Goal: Task Accomplishment & Management: Manage account settings

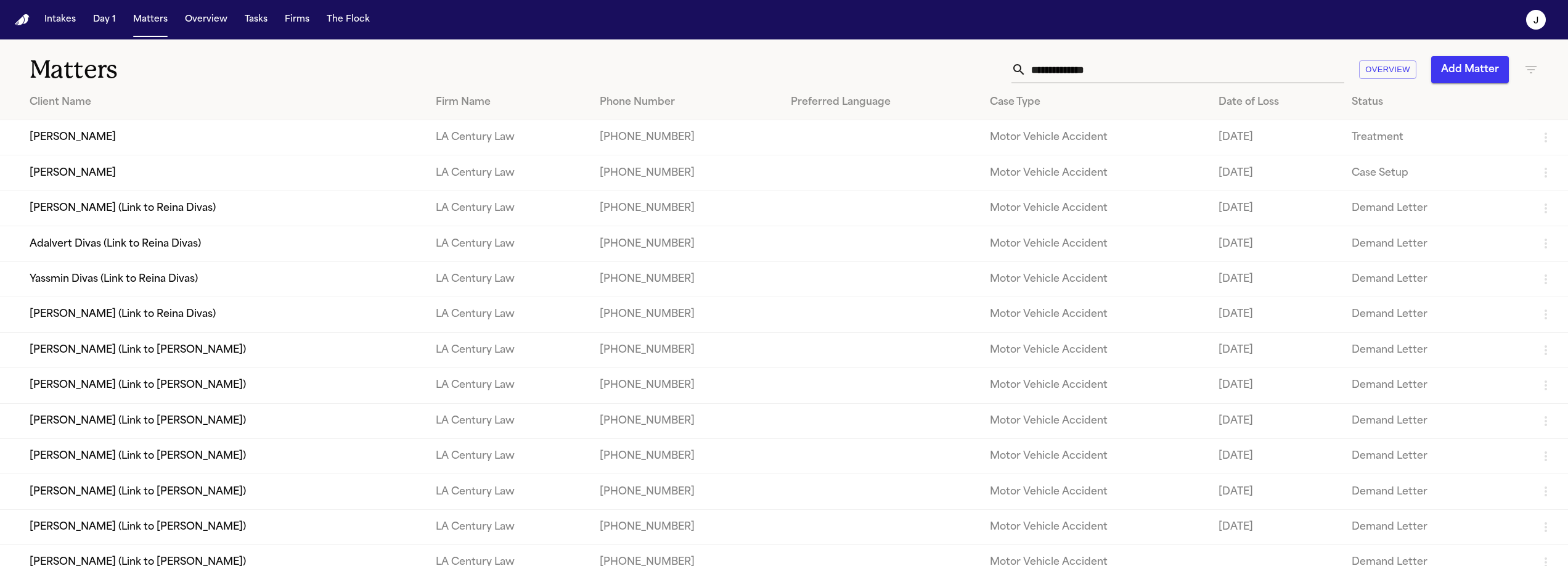
scroll to position [614, 0]
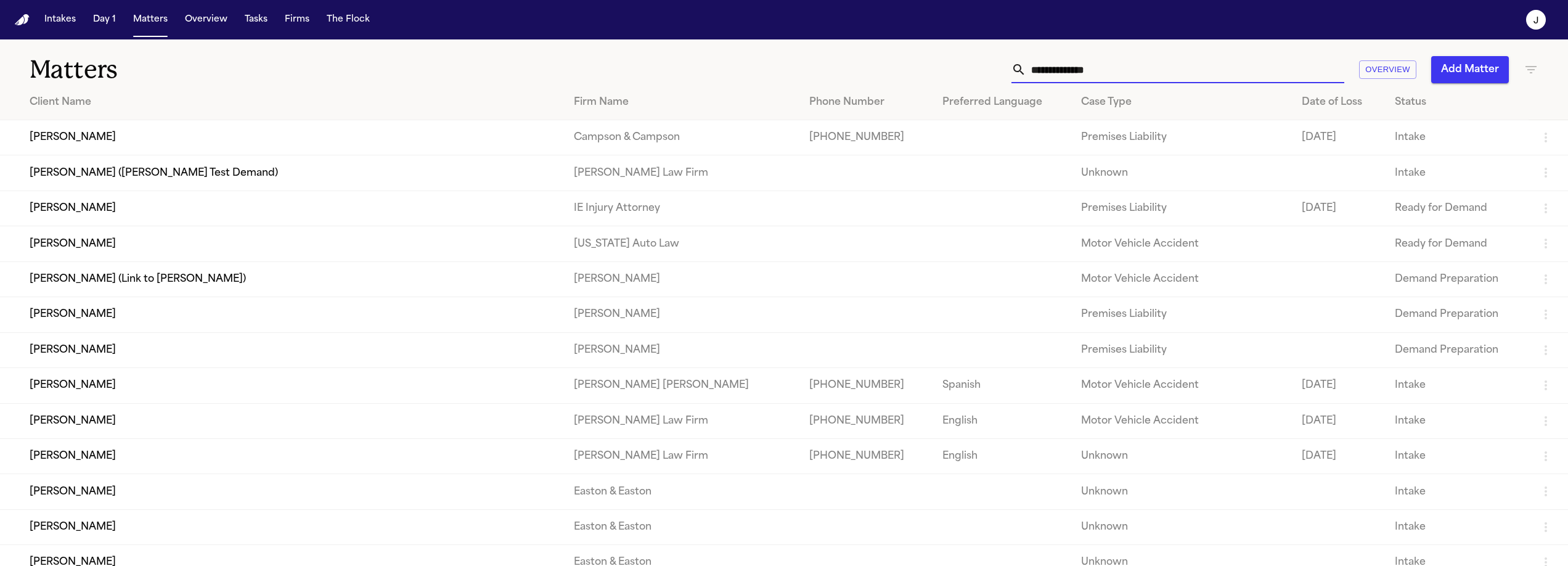
click at [1062, 63] on input "text" at bounding box center [1184, 70] width 318 height 27
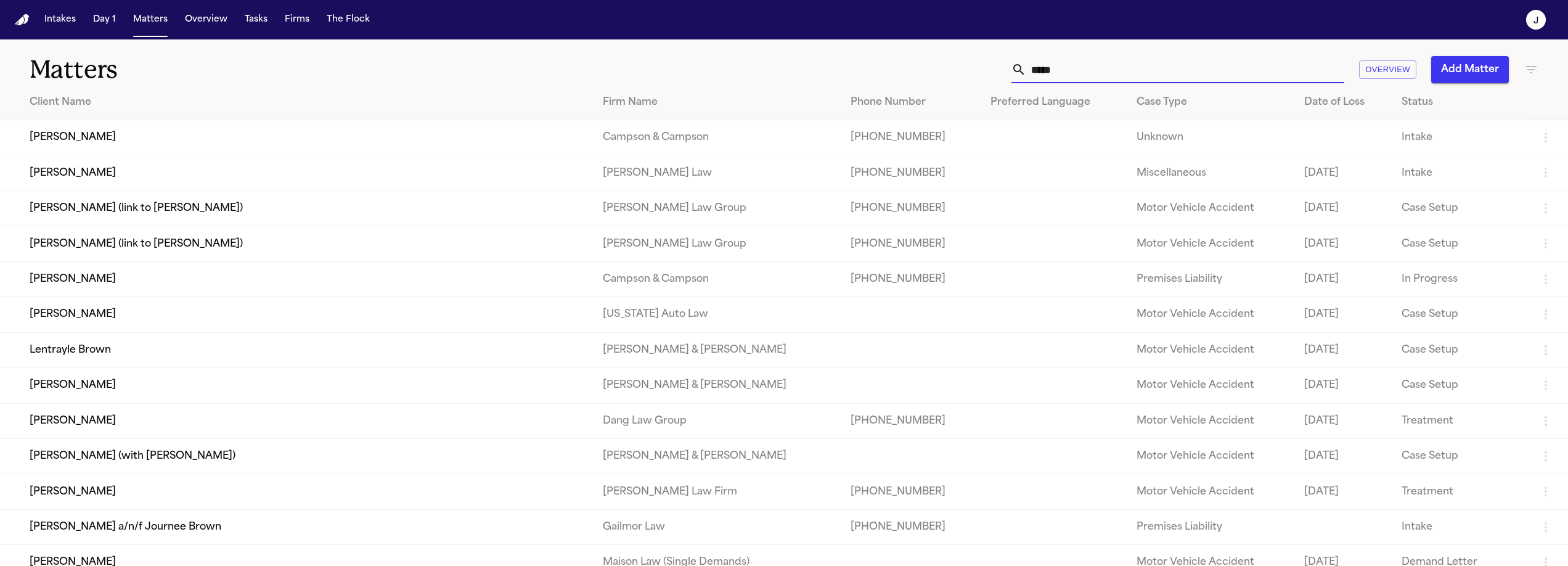
type input "*****"
click at [82, 332] on td "[PERSON_NAME]" at bounding box center [297, 315] width 593 height 35
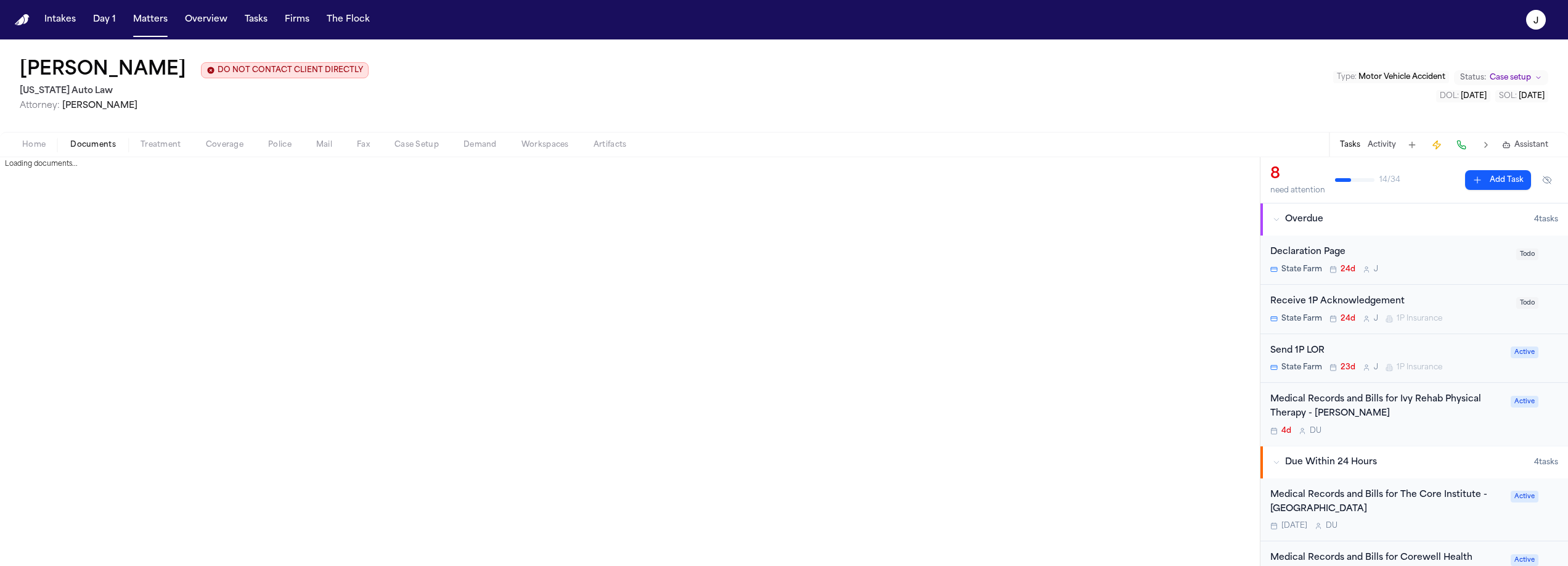
click at [114, 147] on span "Documents" at bounding box center [93, 144] width 45 height 10
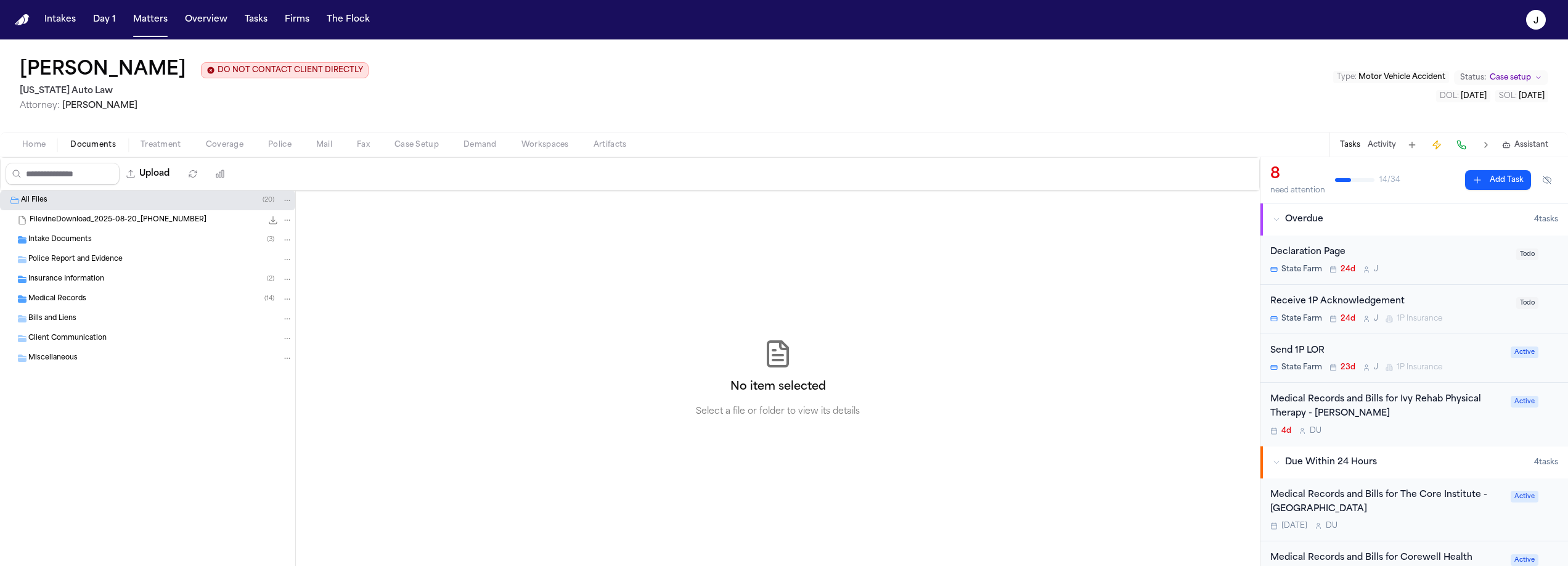
click at [69, 283] on span "Insurance Information" at bounding box center [66, 279] width 76 height 11
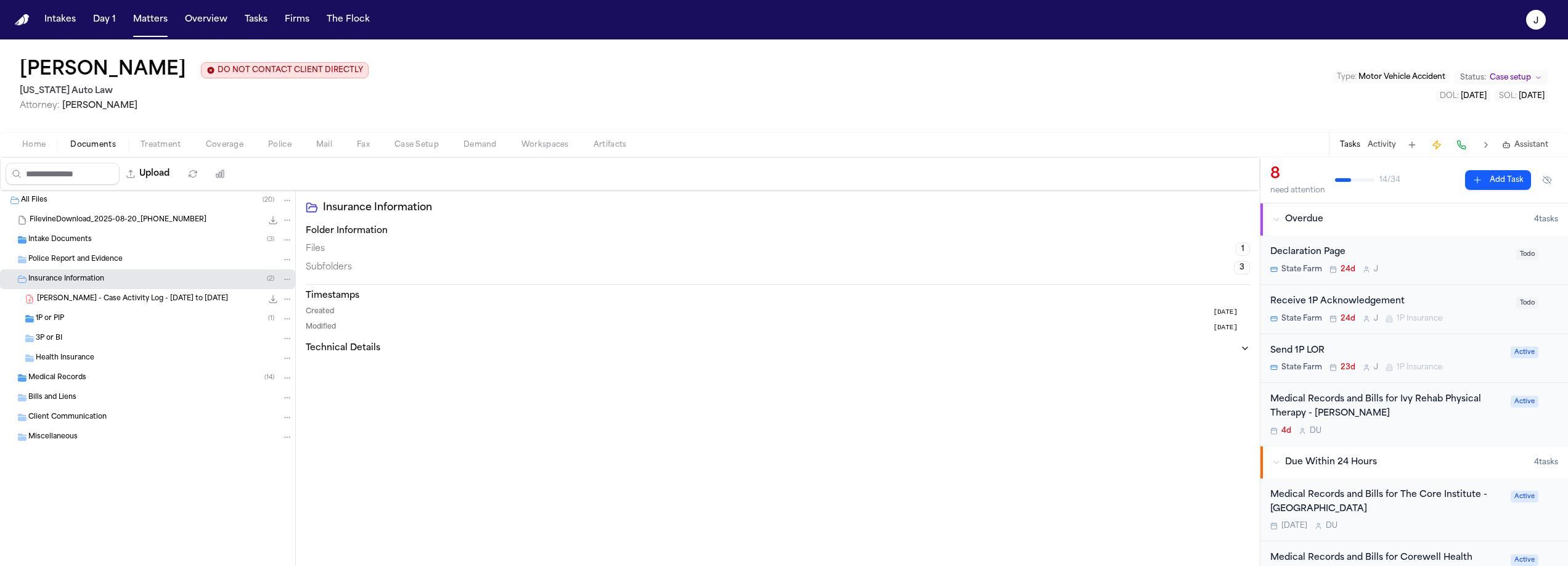
click at [73, 320] on div "1P or PIP ( 1 )" at bounding box center [163, 318] width 257 height 11
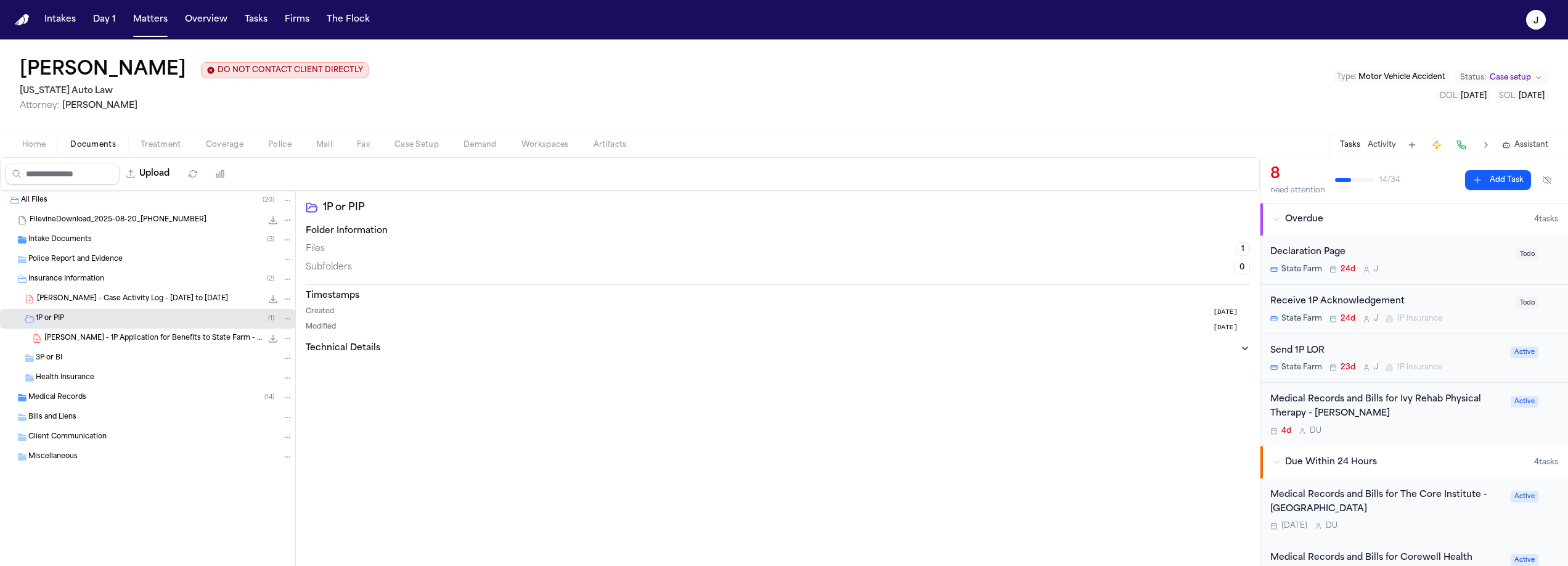
click at [113, 336] on span "[PERSON_NAME] - 1P Application for Benefits to State Farm - [DATE]" at bounding box center [153, 339] width 218 height 11
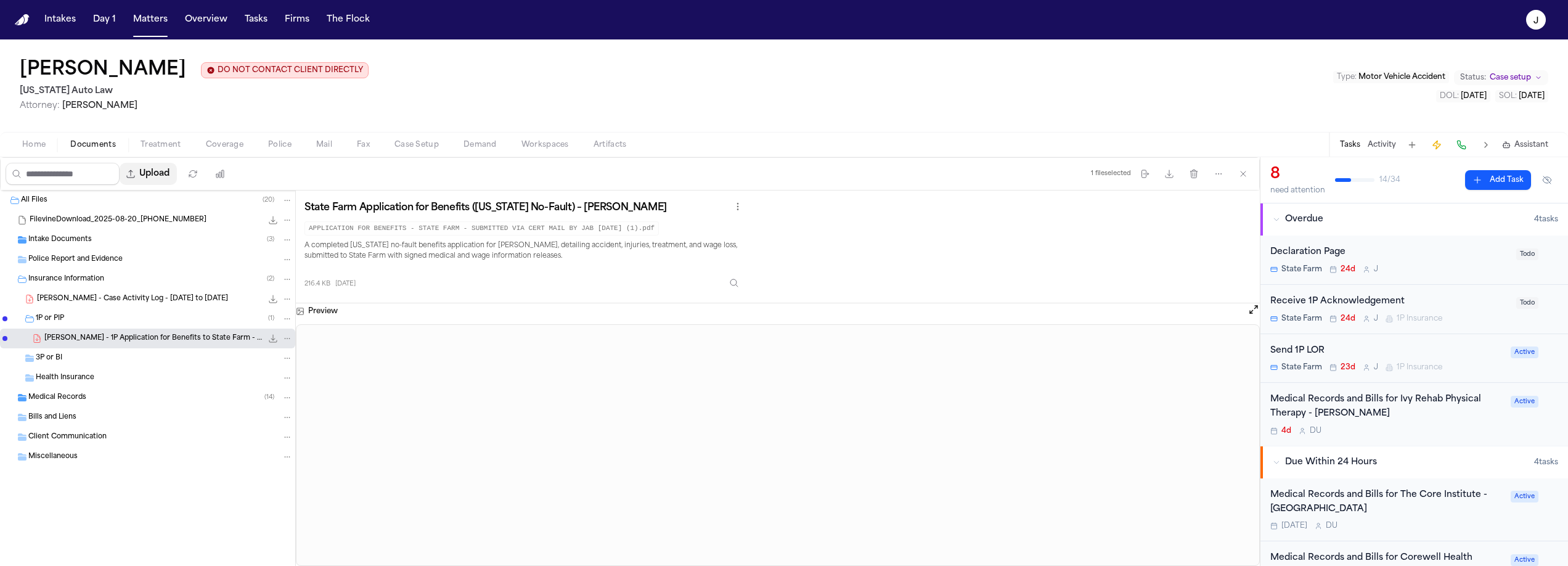
click at [151, 174] on button "Upload" at bounding box center [148, 173] width 57 height 22
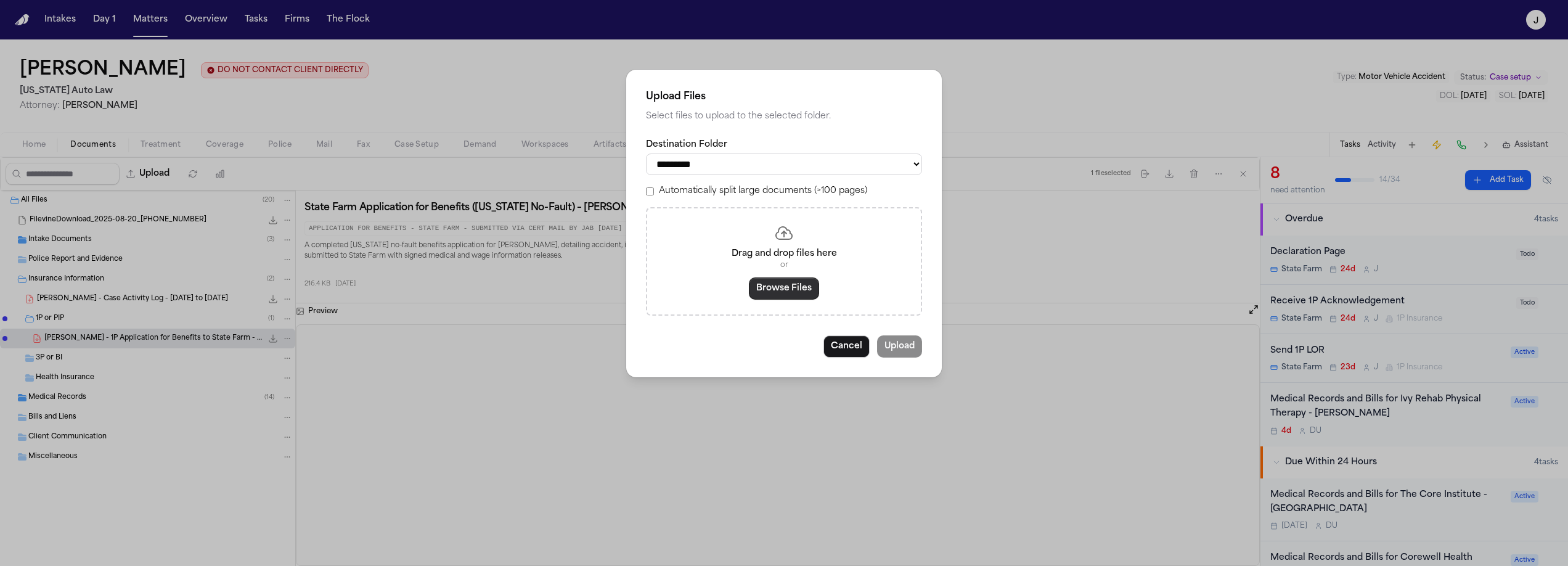
click at [794, 296] on button "Browse Files" at bounding box center [784, 288] width 70 height 22
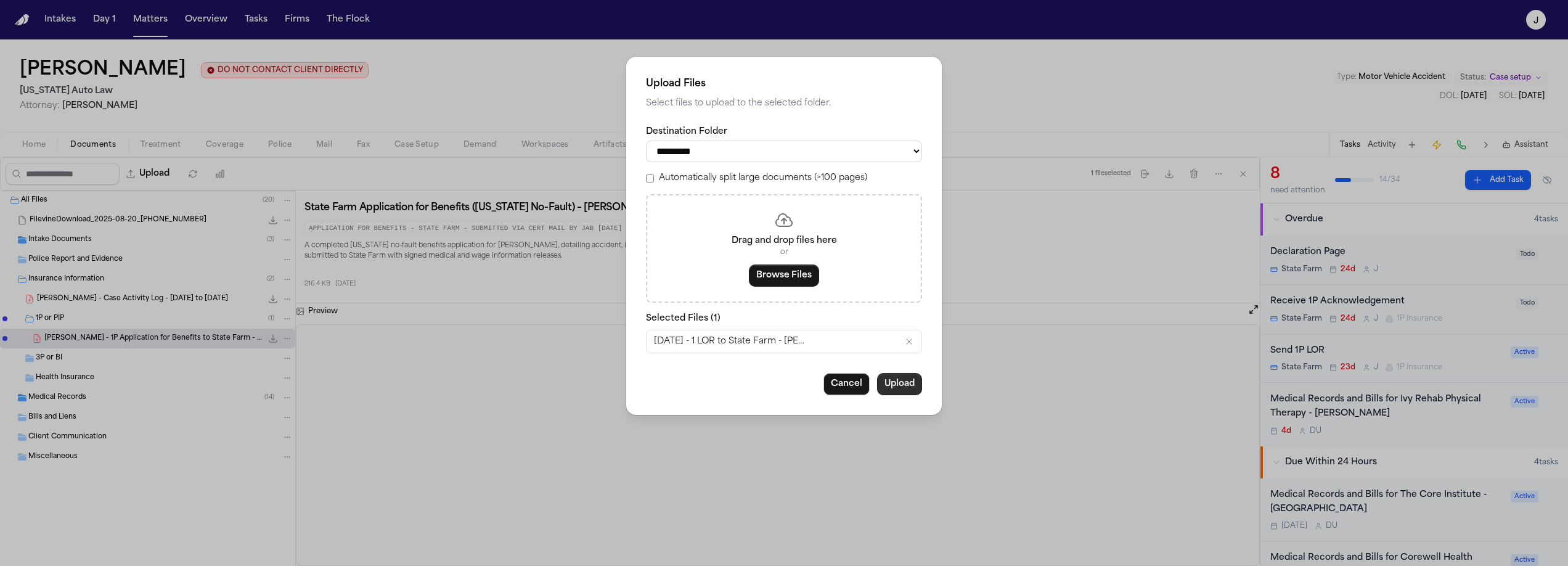
click at [886, 395] on button "Upload" at bounding box center [900, 384] width 45 height 22
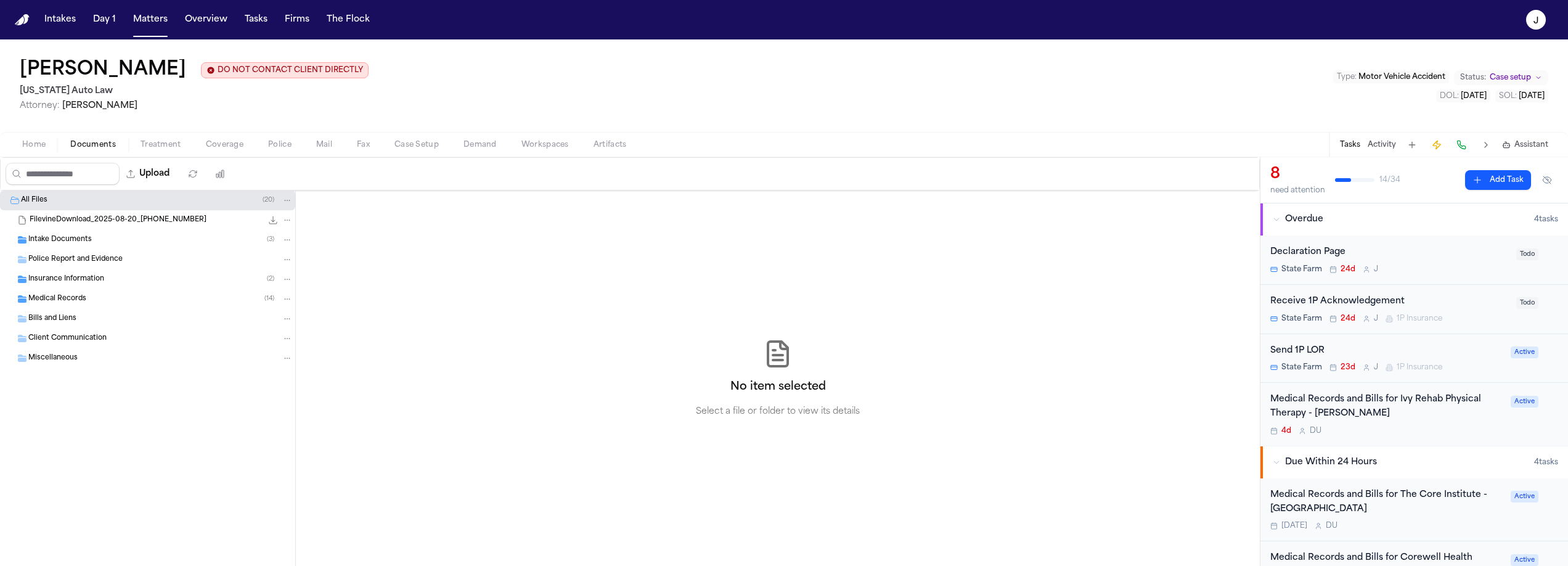
click at [55, 284] on span "Insurance Information" at bounding box center [66, 279] width 76 height 11
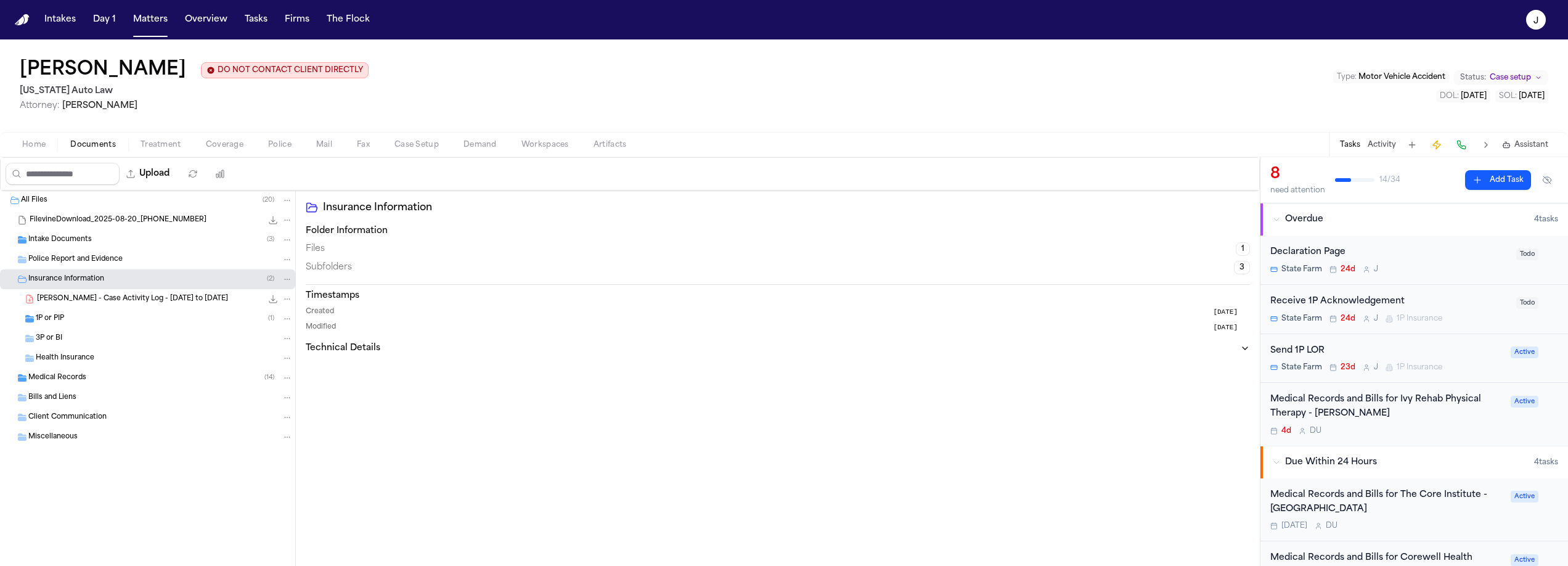
click at [61, 317] on span "1P or PIP" at bounding box center [49, 319] width 28 height 11
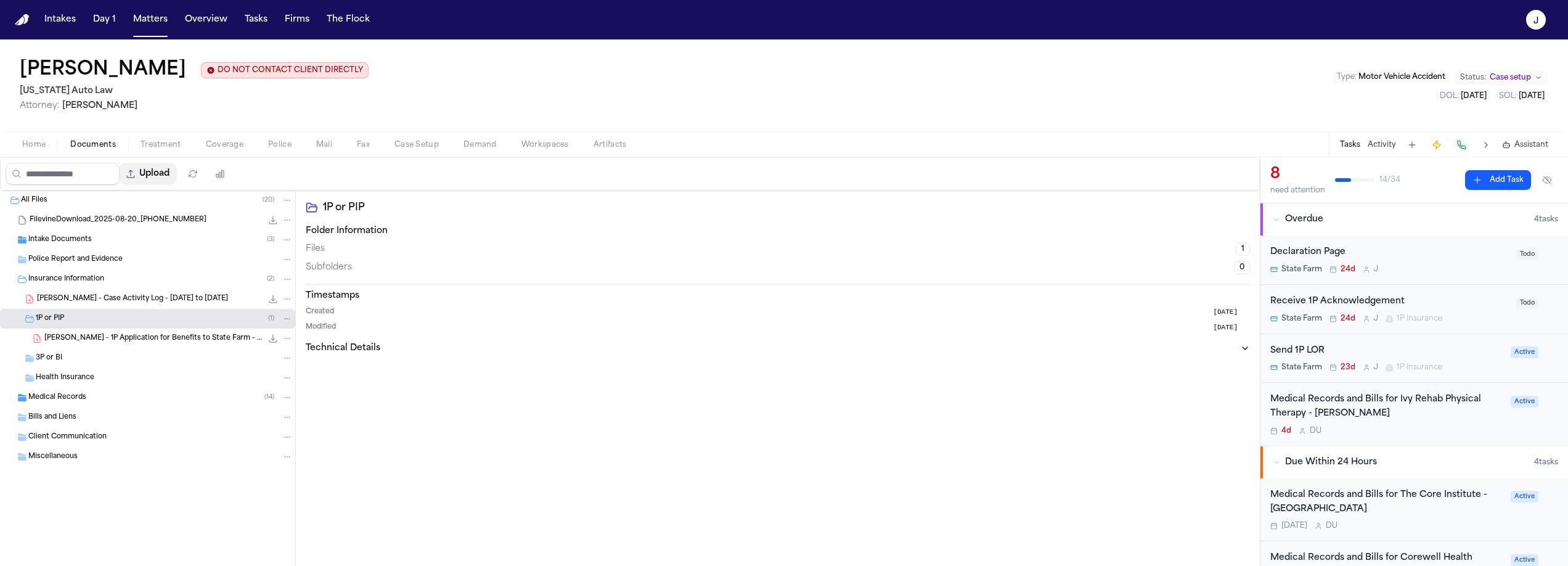
click at [150, 176] on button "Upload" at bounding box center [148, 173] width 57 height 22
select select "**********"
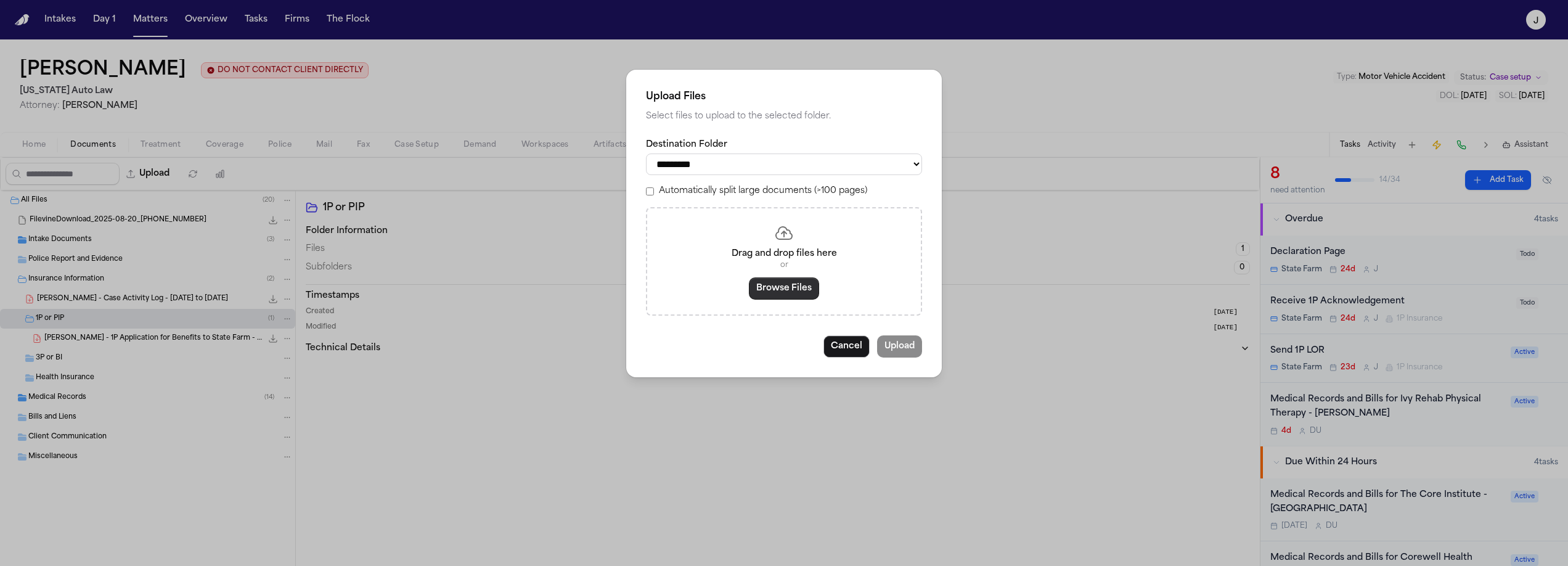
click at [785, 299] on button "Browse Files" at bounding box center [784, 288] width 70 height 22
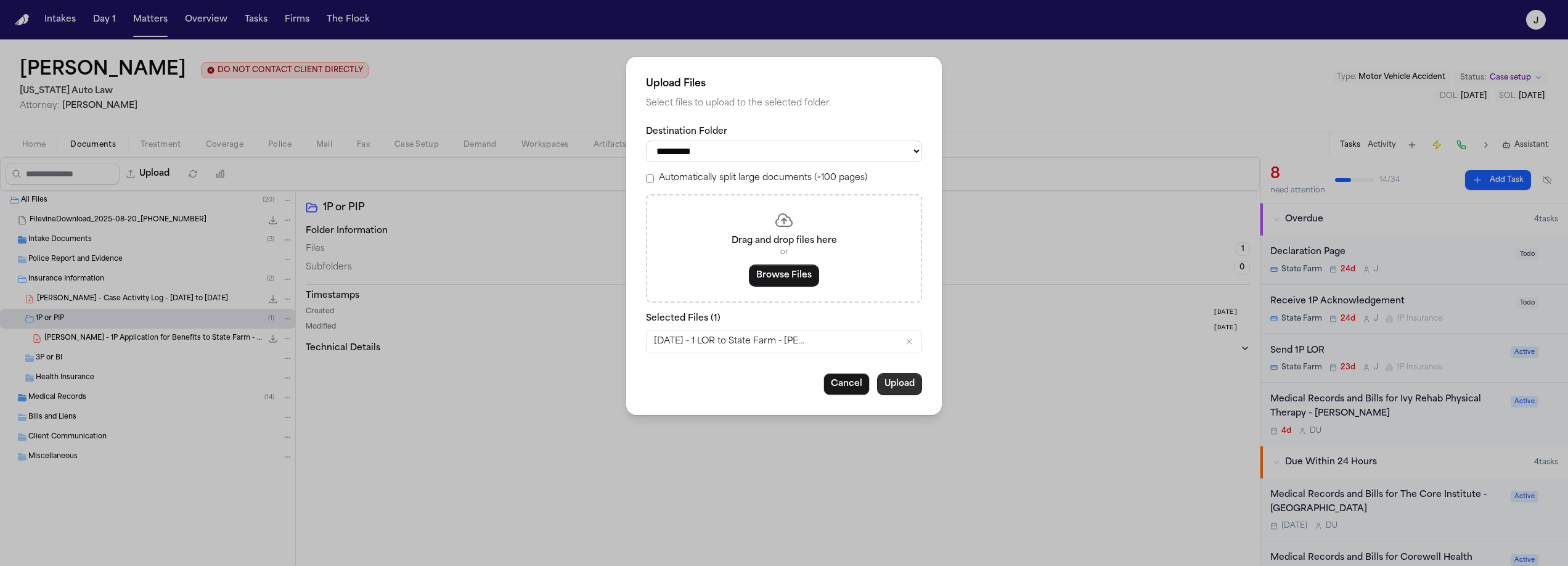
click at [901, 395] on button "Upload" at bounding box center [900, 384] width 45 height 22
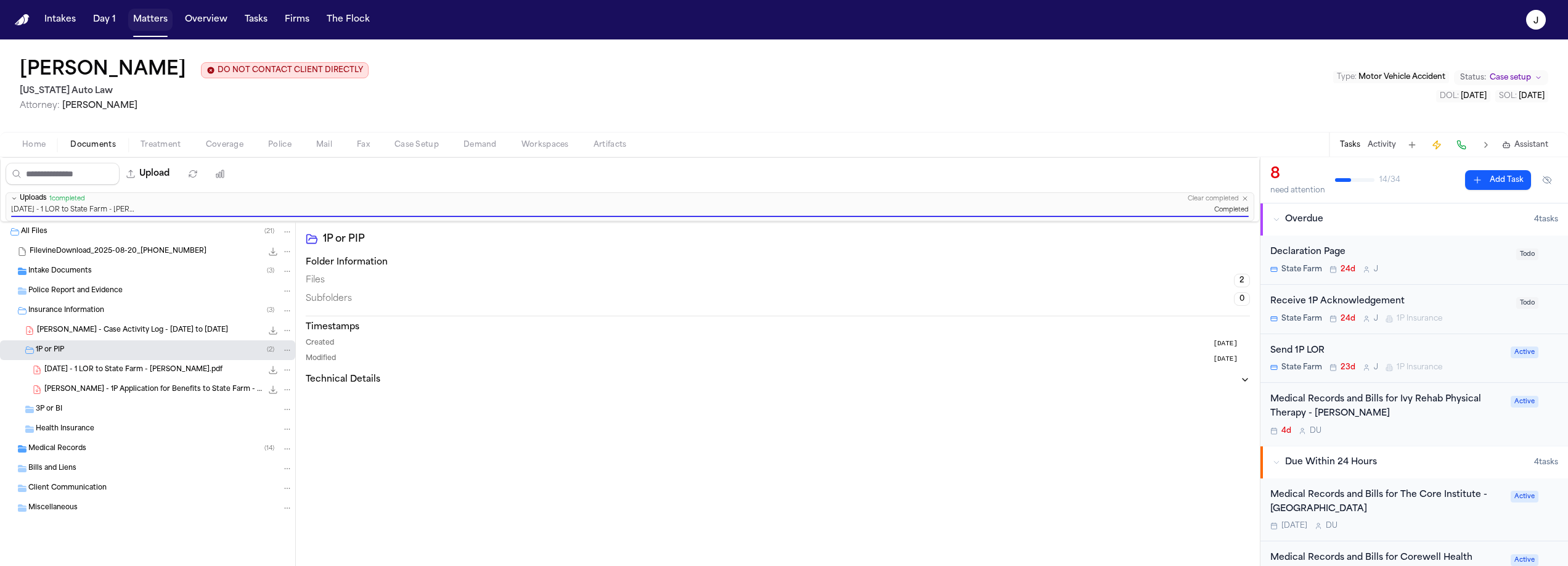
click at [142, 23] on button "Matters" at bounding box center [150, 20] width 44 height 22
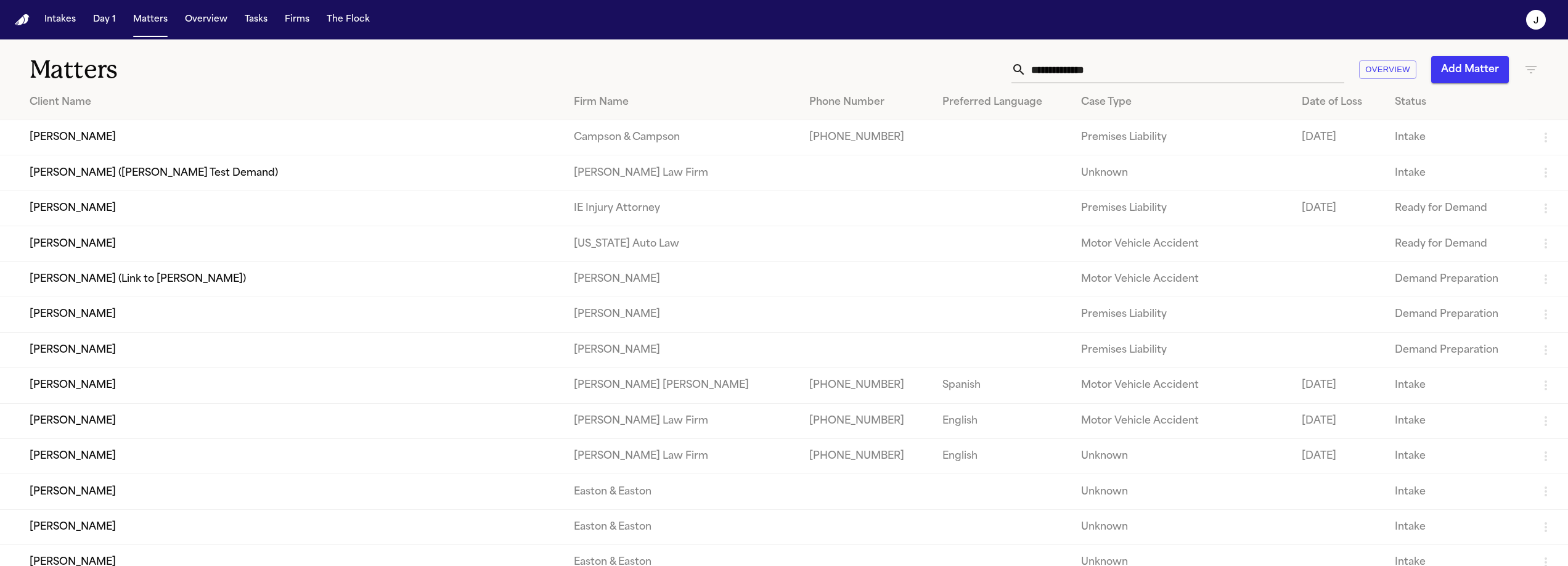
click at [1039, 74] on input "text" at bounding box center [1184, 70] width 318 height 27
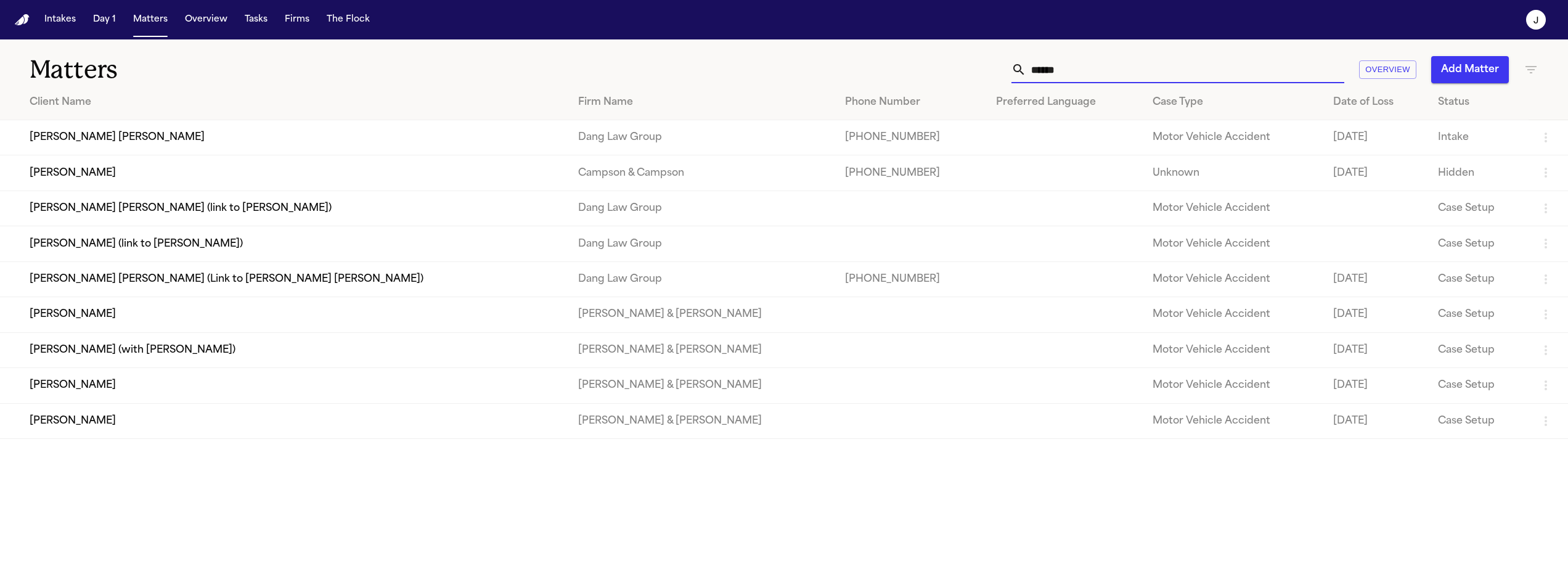
type input "******"
click at [308, 169] on td "[PERSON_NAME]" at bounding box center [284, 172] width 568 height 35
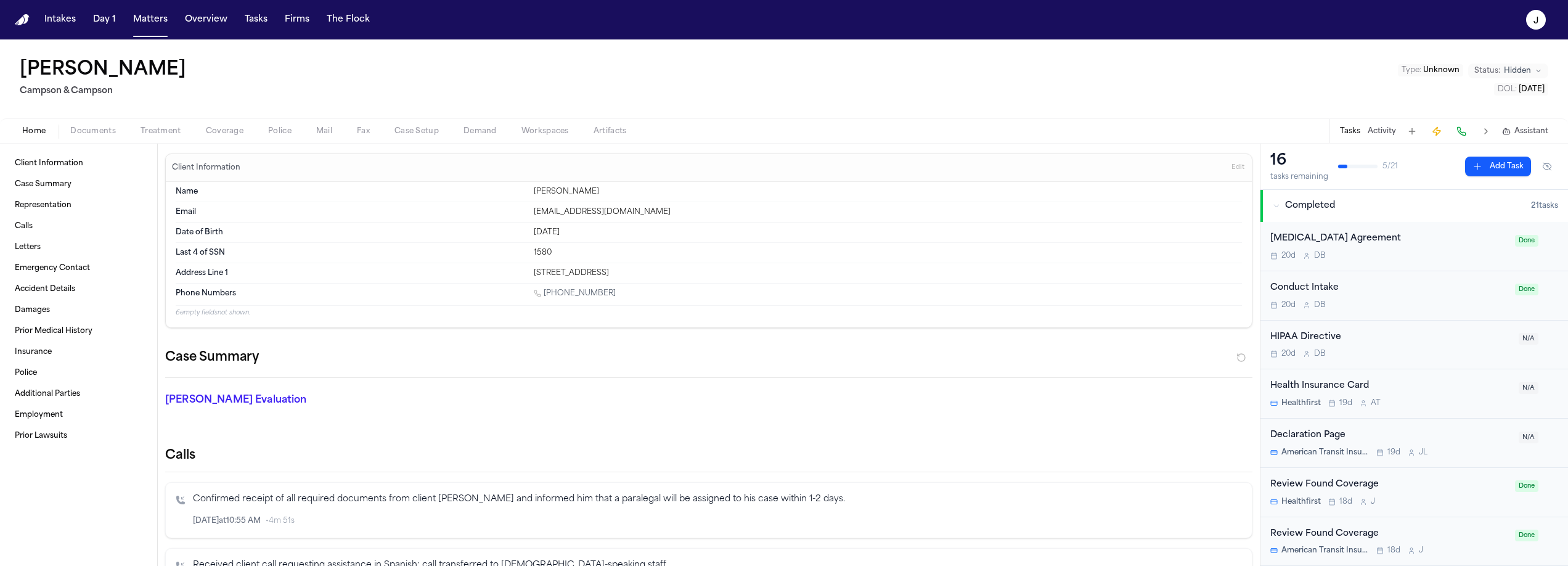
click at [162, 133] on span "Treatment" at bounding box center [161, 131] width 41 height 10
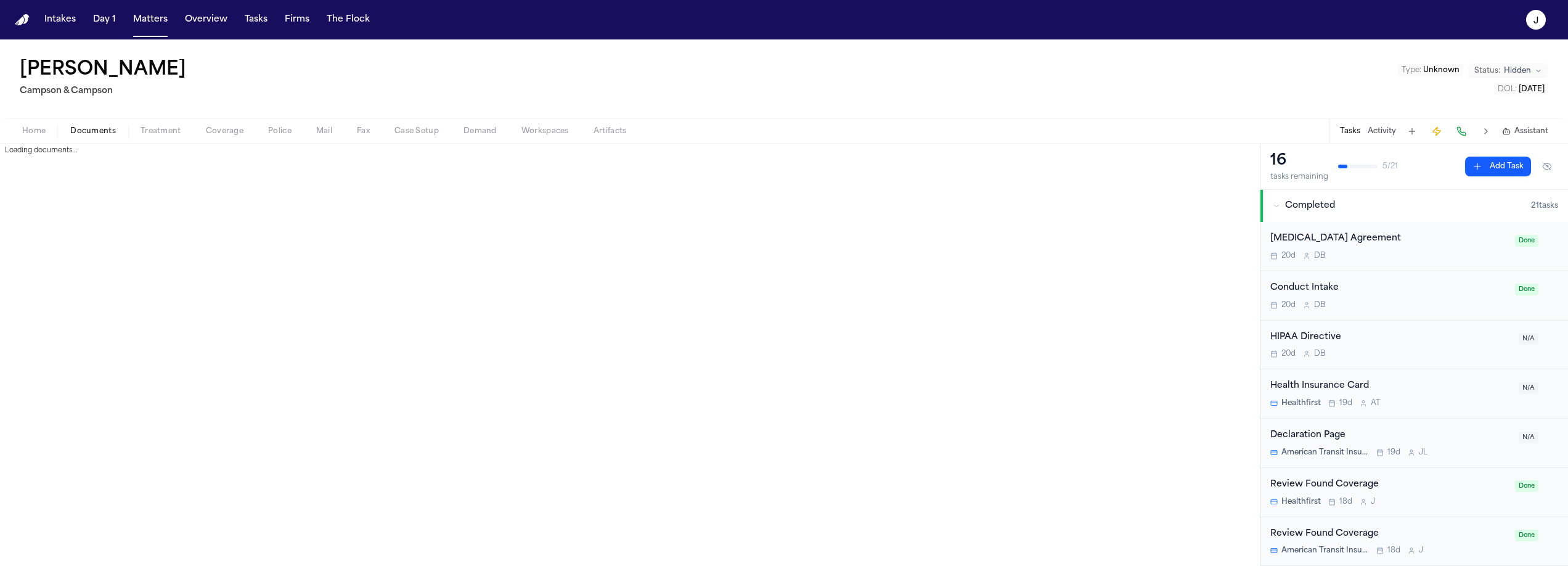
click at [105, 133] on span "Documents" at bounding box center [93, 131] width 45 height 10
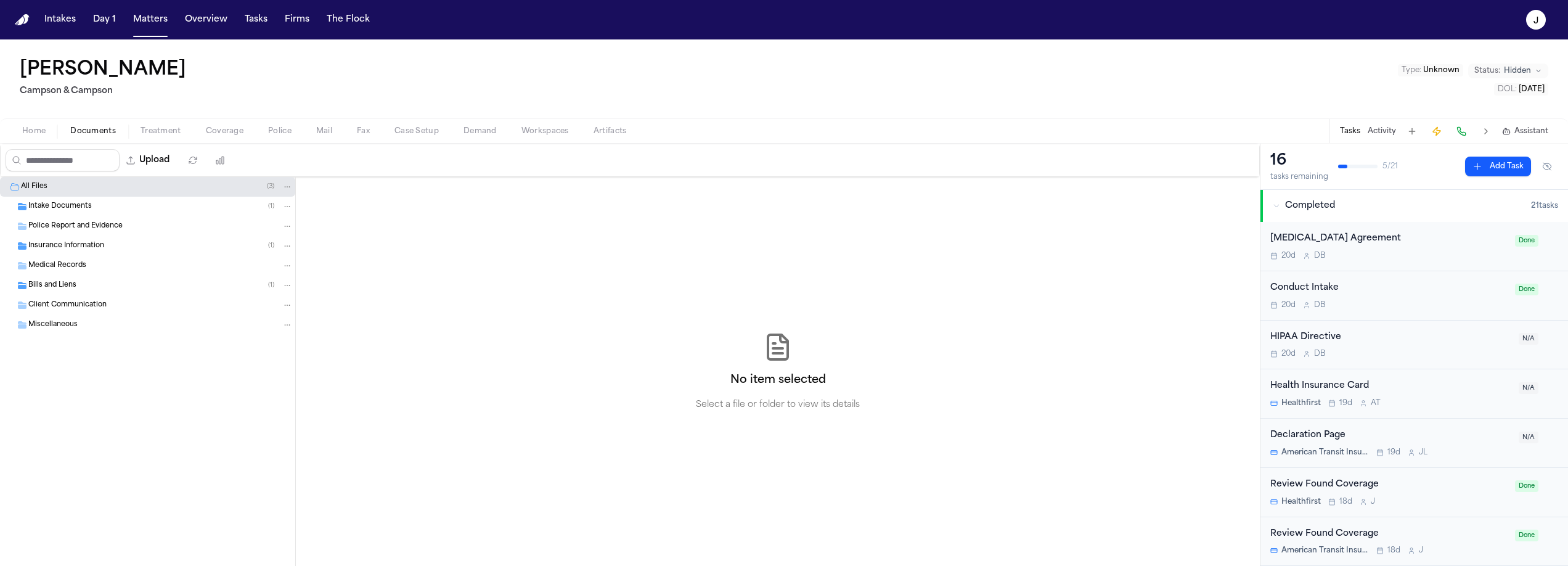
click at [65, 244] on span "Insurance Information" at bounding box center [66, 247] width 76 height 11
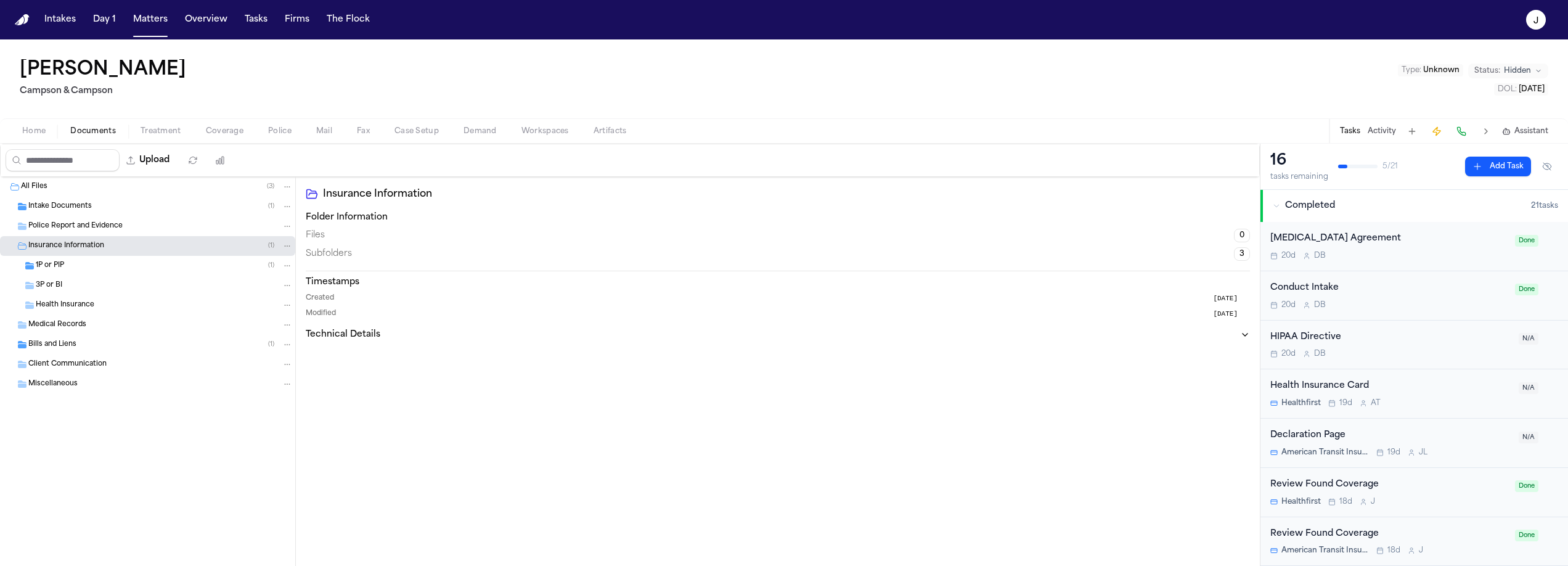
click at [64, 268] on span "1P or PIP" at bounding box center [49, 266] width 28 height 11
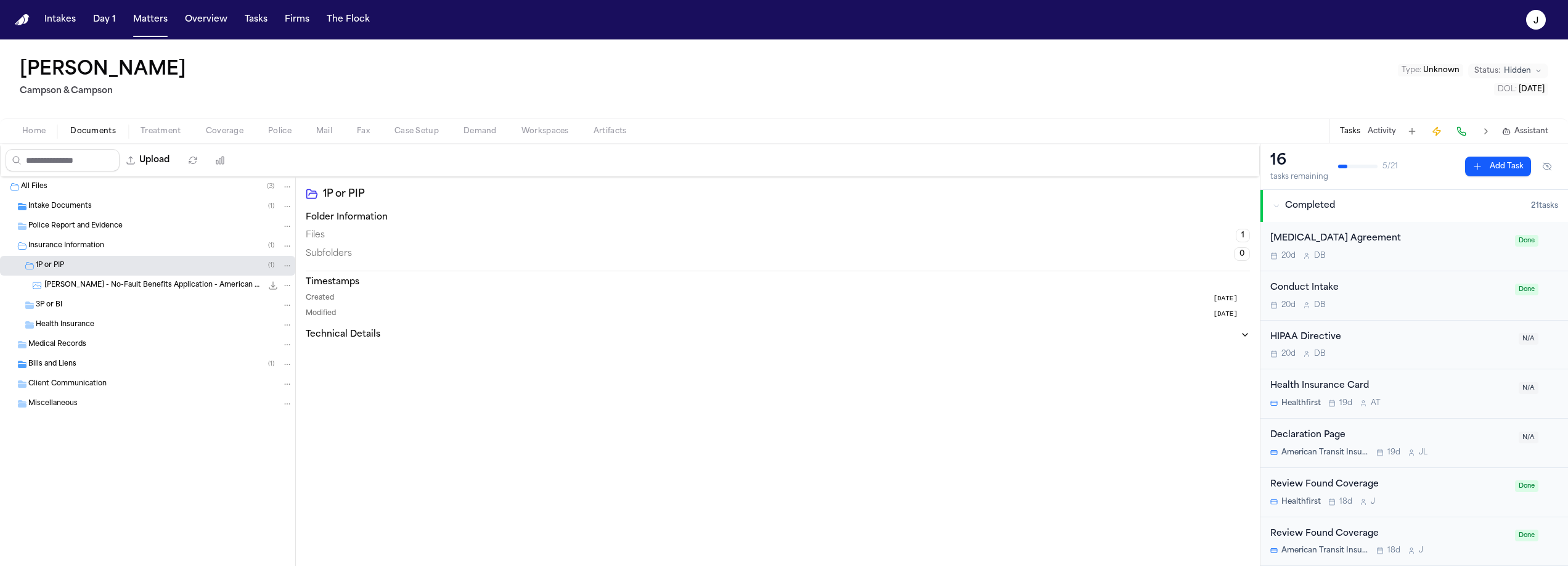
click at [53, 305] on span "3P or BI" at bounding box center [48, 306] width 26 height 11
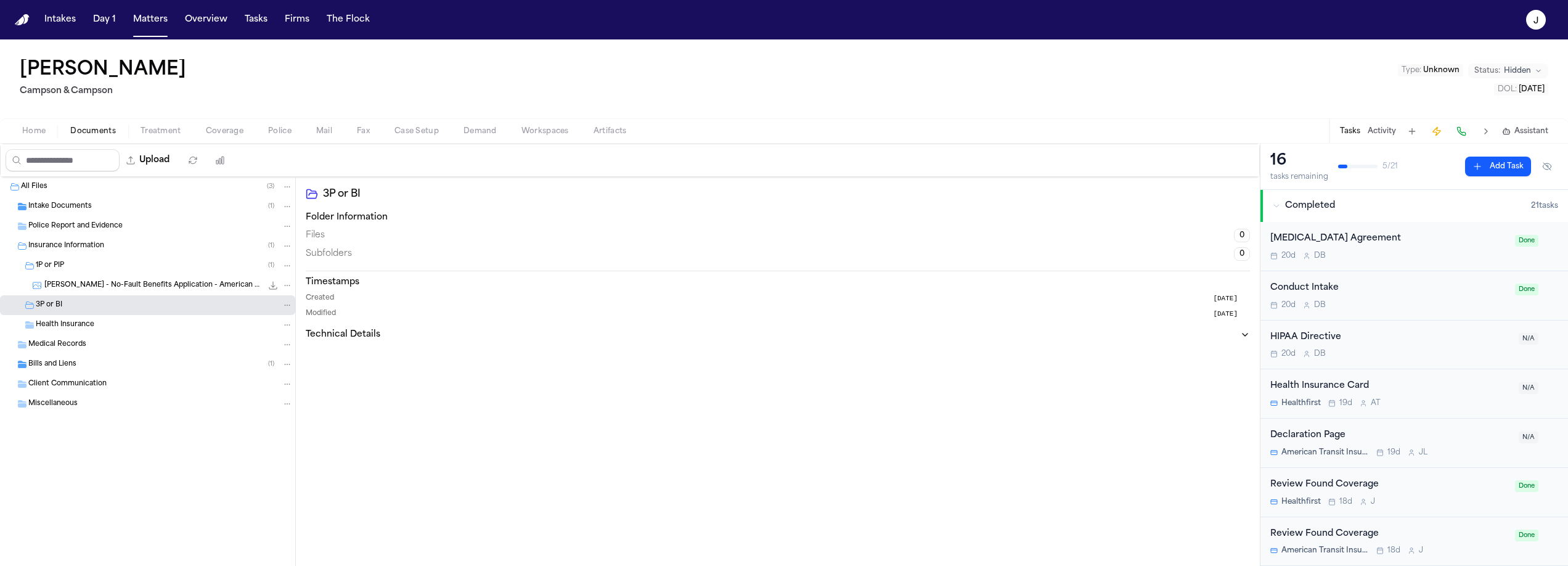
click at [60, 268] on span "1P or PIP" at bounding box center [49, 266] width 28 height 11
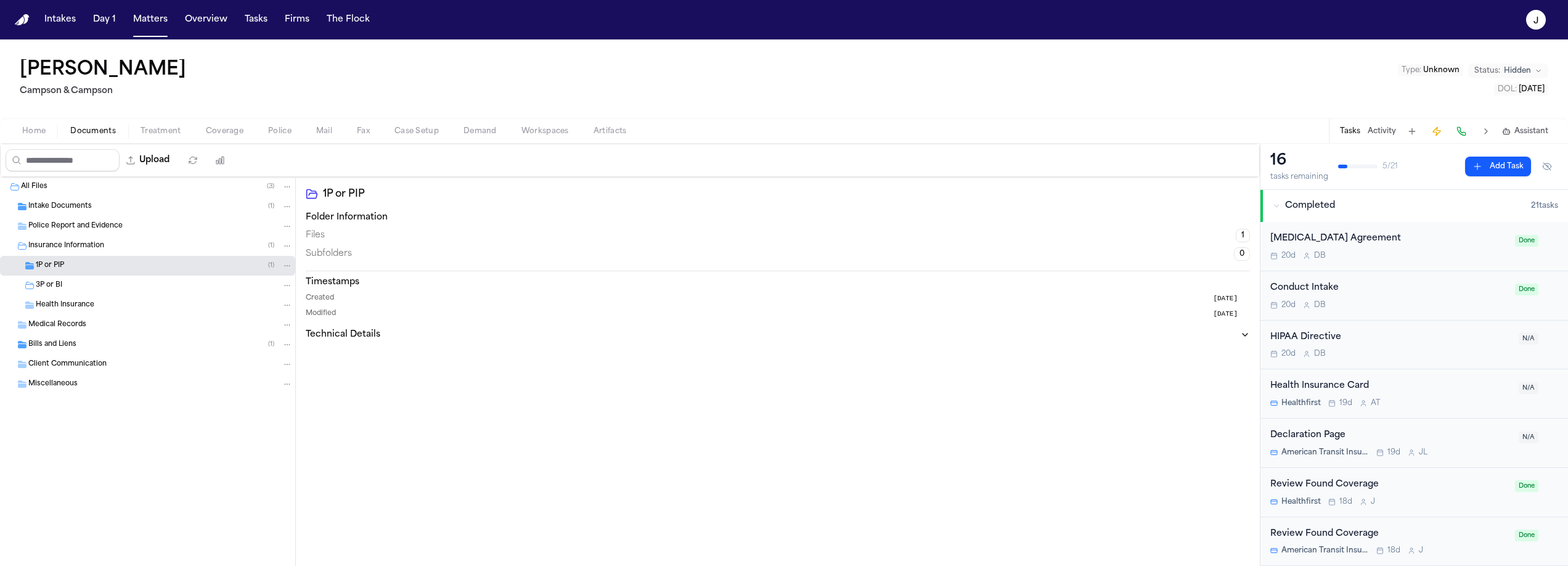
click at [33, 126] on span "Home" at bounding box center [34, 131] width 24 height 10
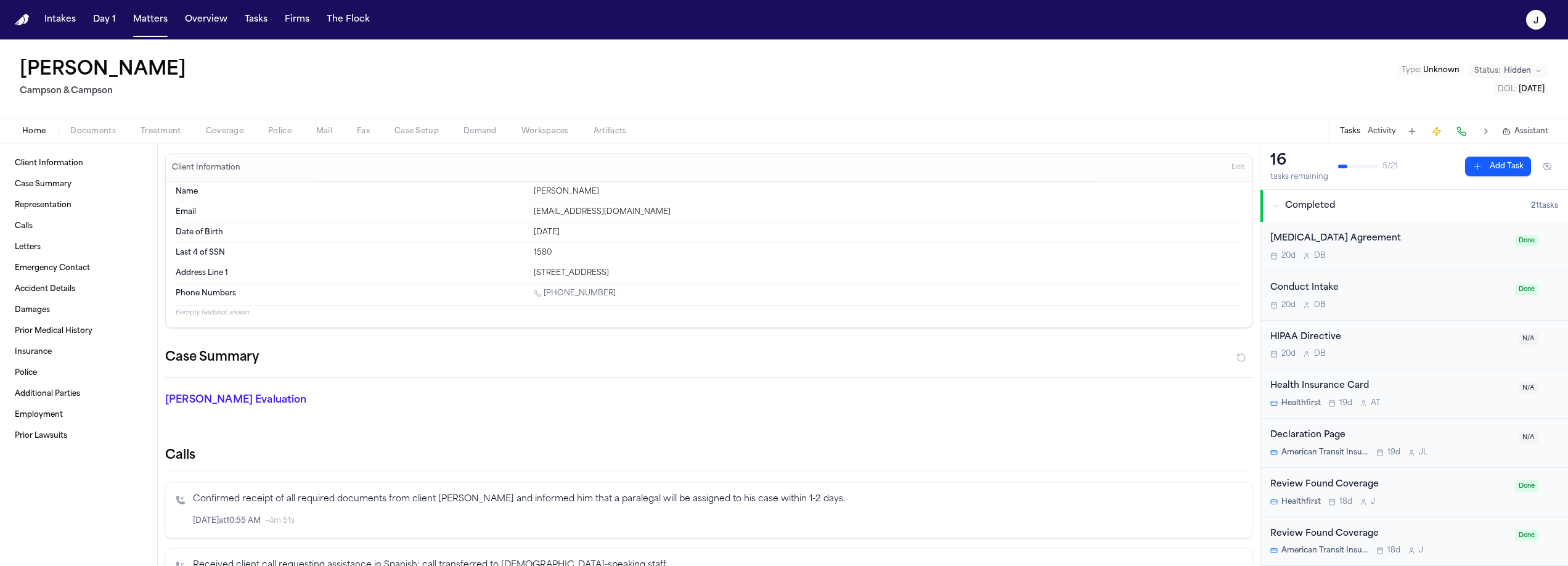
click at [230, 135] on span "Coverage" at bounding box center [224, 131] width 37 height 10
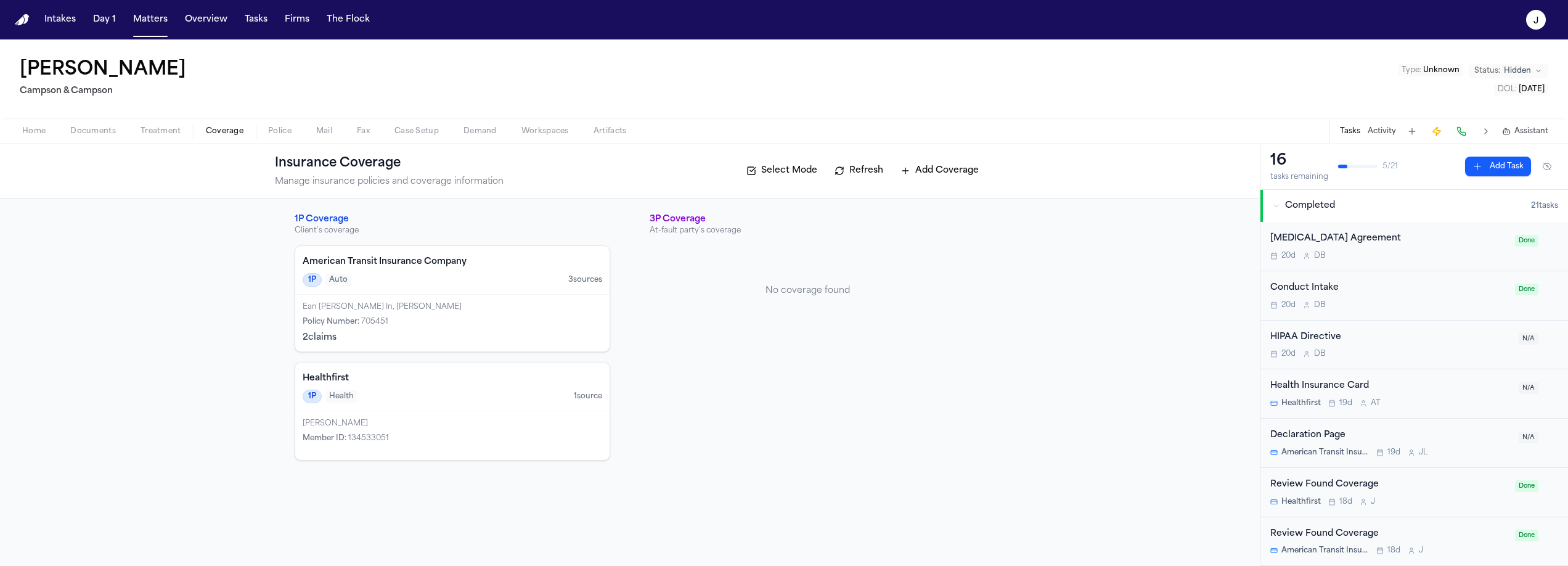
click at [462, 307] on div "Ean [PERSON_NAME] In, [PERSON_NAME]" at bounding box center [453, 307] width 299 height 10
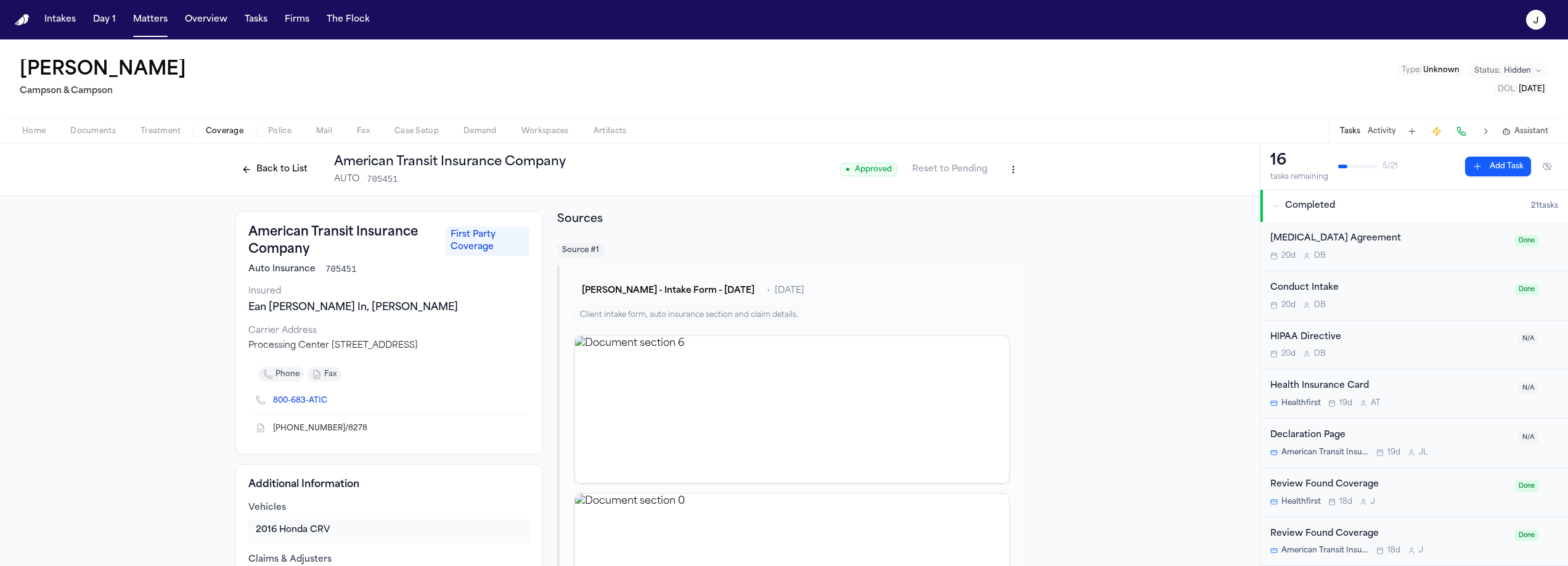
click at [281, 164] on button "Back to List" at bounding box center [275, 170] width 78 height 20
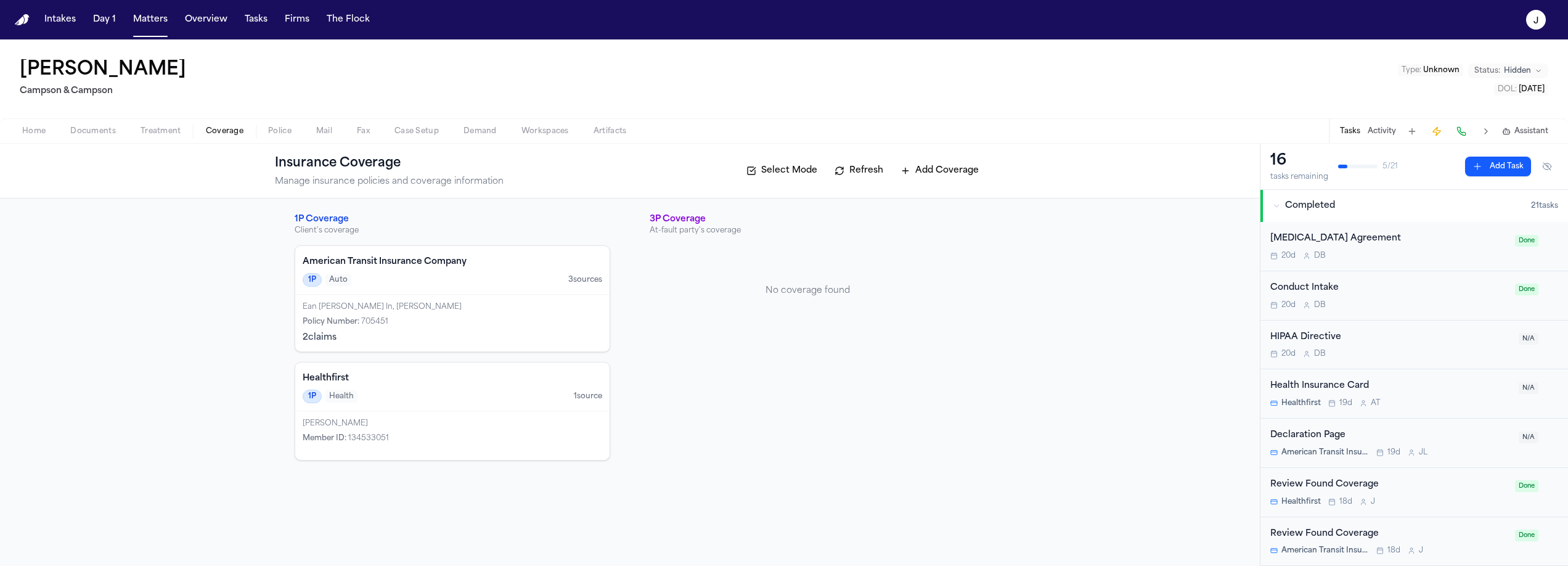
click at [143, 23] on button "Matters" at bounding box center [150, 20] width 44 height 22
